Goal: Find specific page/section: Find specific page/section

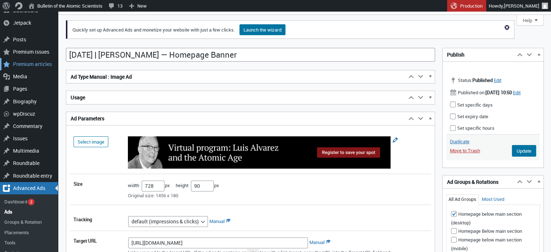
scroll to position [24, 0]
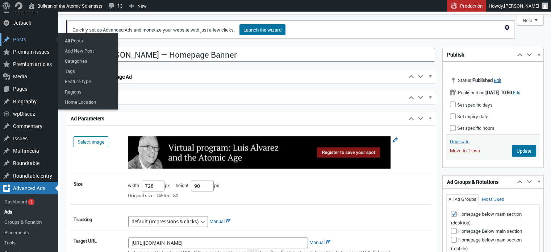
click at [14, 36] on div "Posts" at bounding box center [29, 39] width 58 height 12
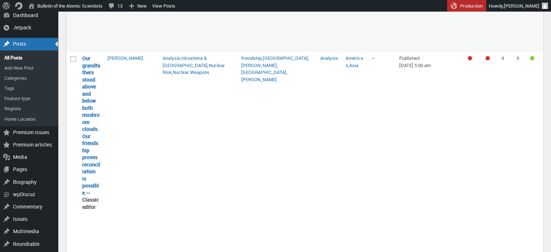
scroll to position [1014, 0]
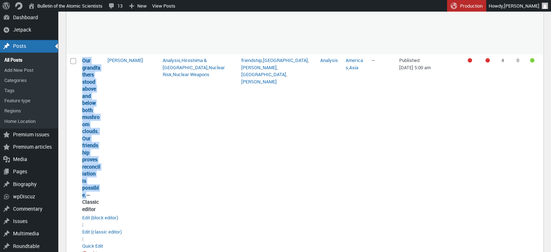
drag, startPoint x: 87, startPoint y: 179, endPoint x: 83, endPoint y: 54, distance: 124.7
click at [83, 57] on strong "Our grandfathers stood above and below both mushroom clouds. Our friendship pro…" at bounding box center [91, 134] width 18 height 155
copy link "Our grandfathers stood above and below both mushroom clouds. Our friendship pro…"
